Goal: Information Seeking & Learning: Learn about a topic

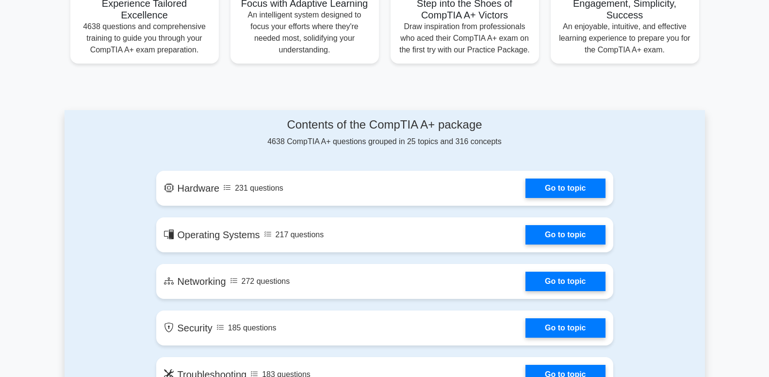
scroll to position [426, 0]
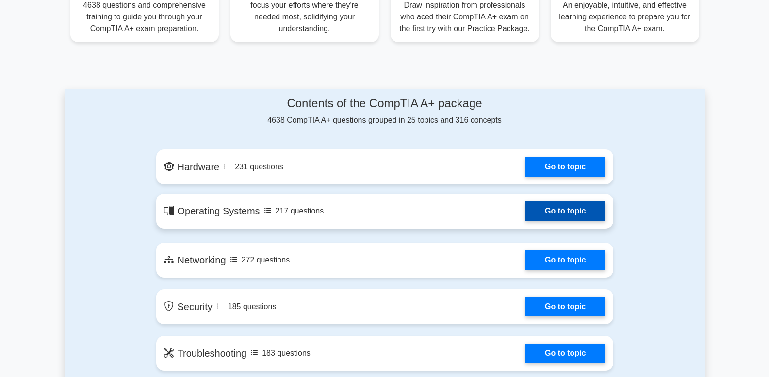
click at [549, 214] on link "Go to topic" at bounding box center [566, 210] width 80 height 19
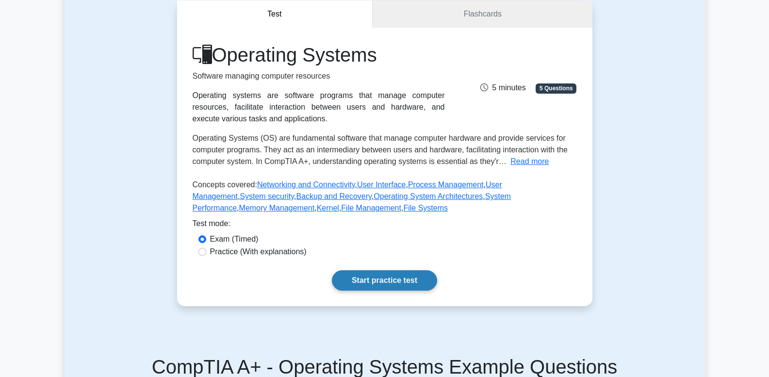
click at [386, 279] on link "Start practice test" at bounding box center [384, 280] width 105 height 20
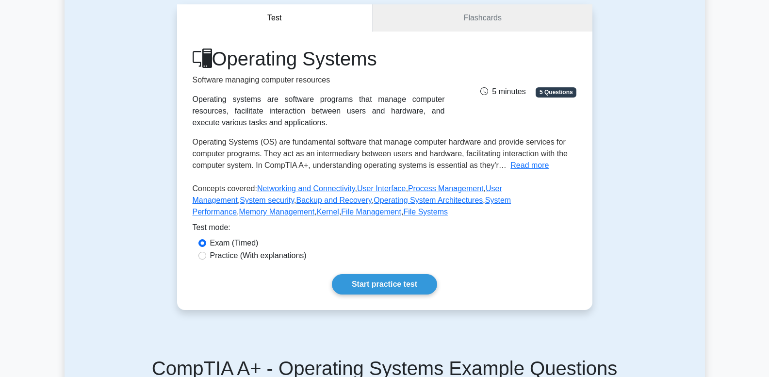
scroll to position [106, 0]
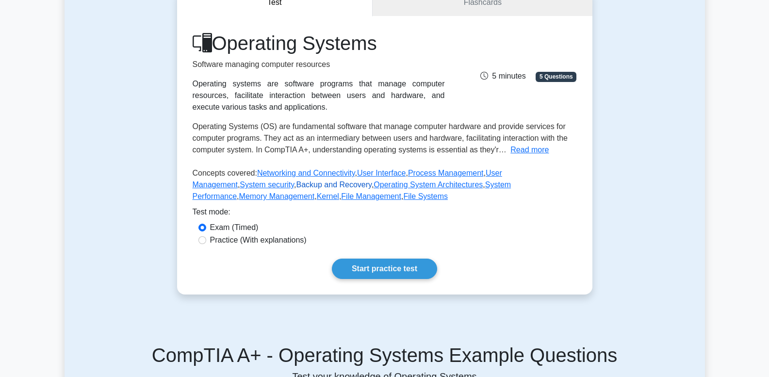
click at [297, 183] on link "Backup and Recovery" at bounding box center [334, 185] width 75 height 8
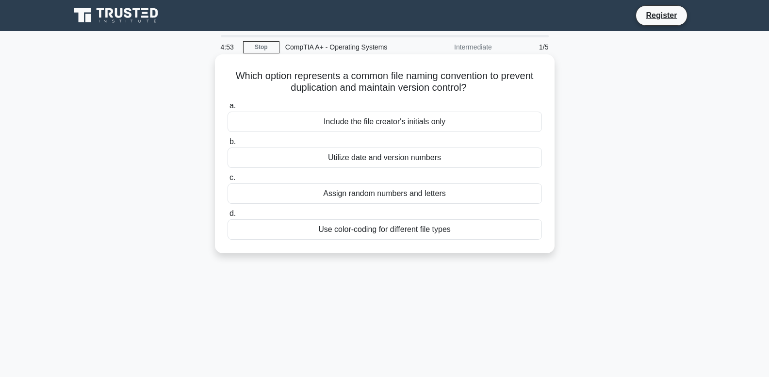
drag, startPoint x: 233, startPoint y: 75, endPoint x: 475, endPoint y: 239, distance: 292.1
click at [475, 239] on div "Which option represents a common file naming convention to prevent duplication …" at bounding box center [385, 153] width 332 height 191
copy div "Which option represents a common file naming convention to prevent duplication …"
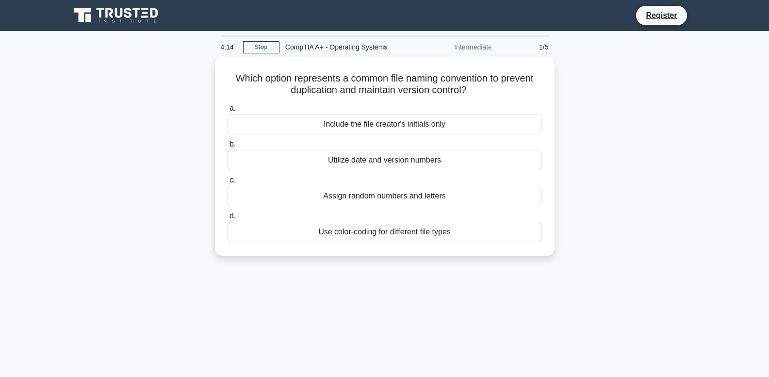
click at [578, 130] on div "Which option represents a common file naming convention to prevent duplication …" at bounding box center [385, 162] width 641 height 211
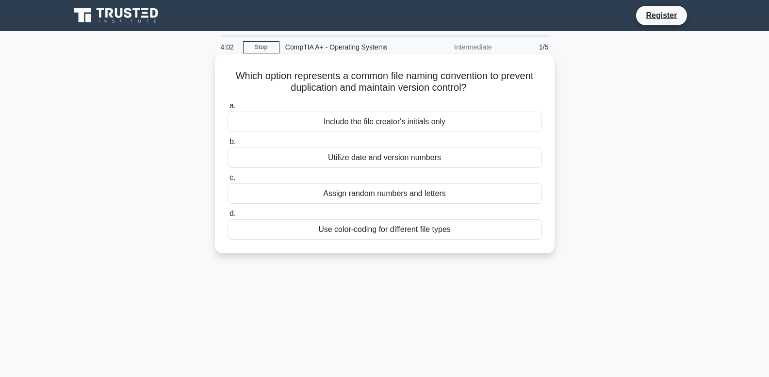
click at [235, 221] on div "Use color-coding for different file types" at bounding box center [385, 229] width 315 height 20
click at [228, 217] on input "d. Use color-coding for different file types" at bounding box center [228, 214] width 0 height 6
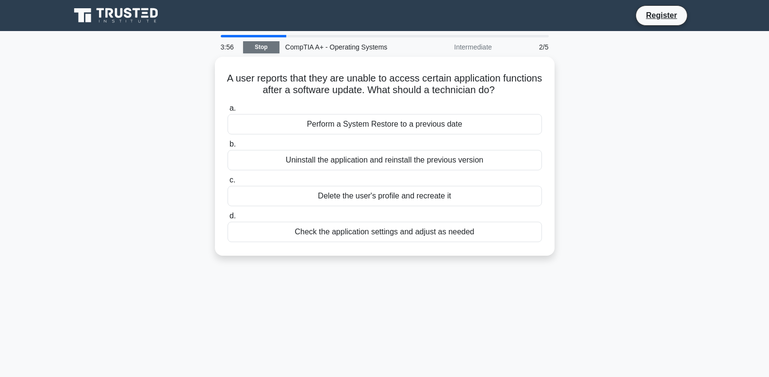
click at [261, 43] on link "Stop" at bounding box center [261, 47] width 36 height 12
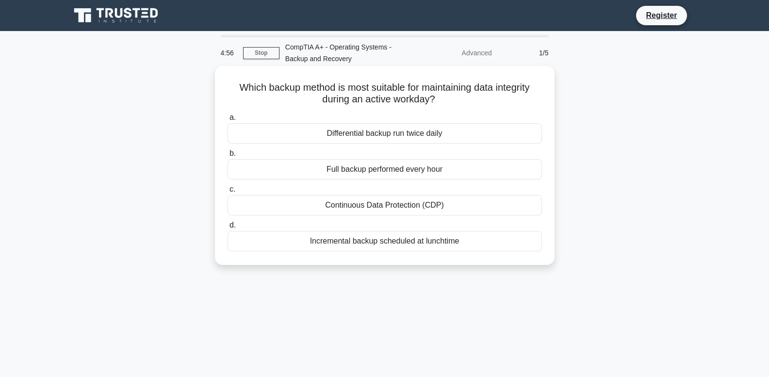
click at [496, 250] on div "Which backup method is most suitable for maintaining data integrity during an a…" at bounding box center [385, 165] width 332 height 191
